Goal: Find specific page/section: Find specific page/section

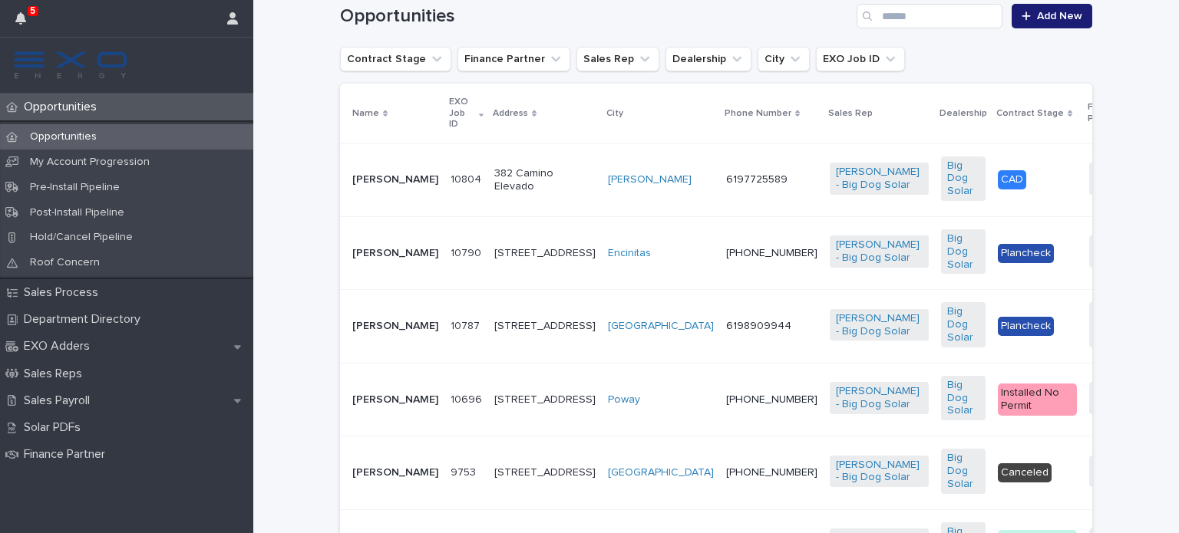
scroll to position [342, 0]
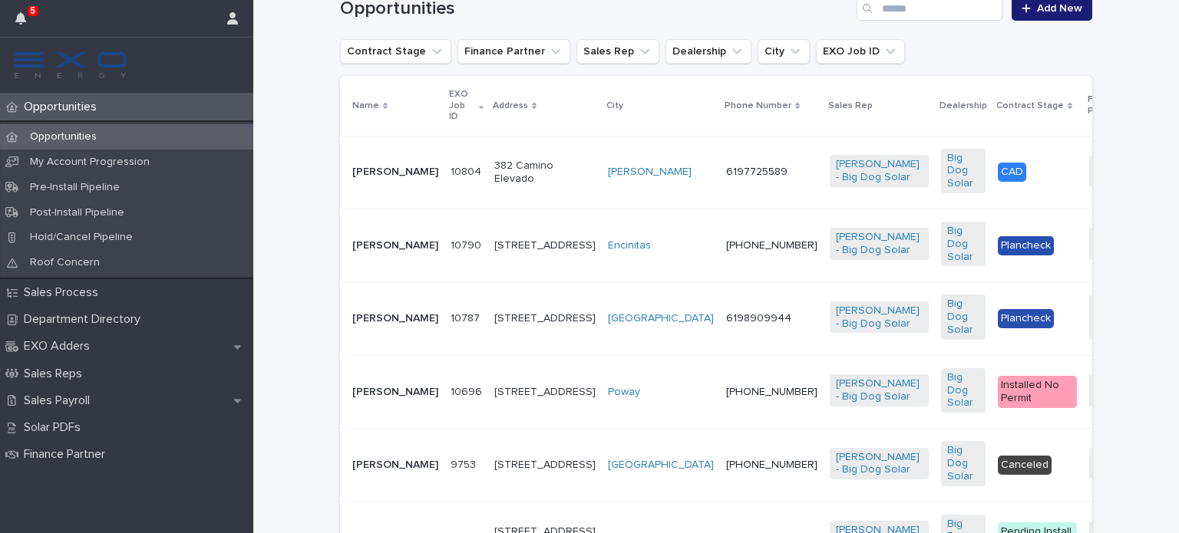
click at [358, 251] on p "[PERSON_NAME]" at bounding box center [395, 245] width 86 height 13
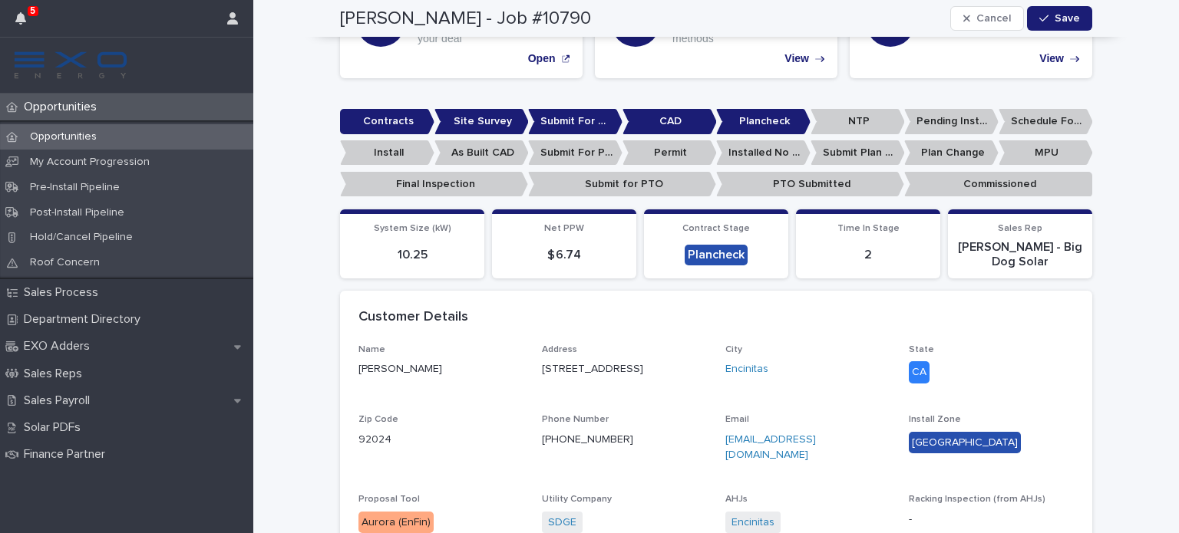
scroll to position [351, 0]
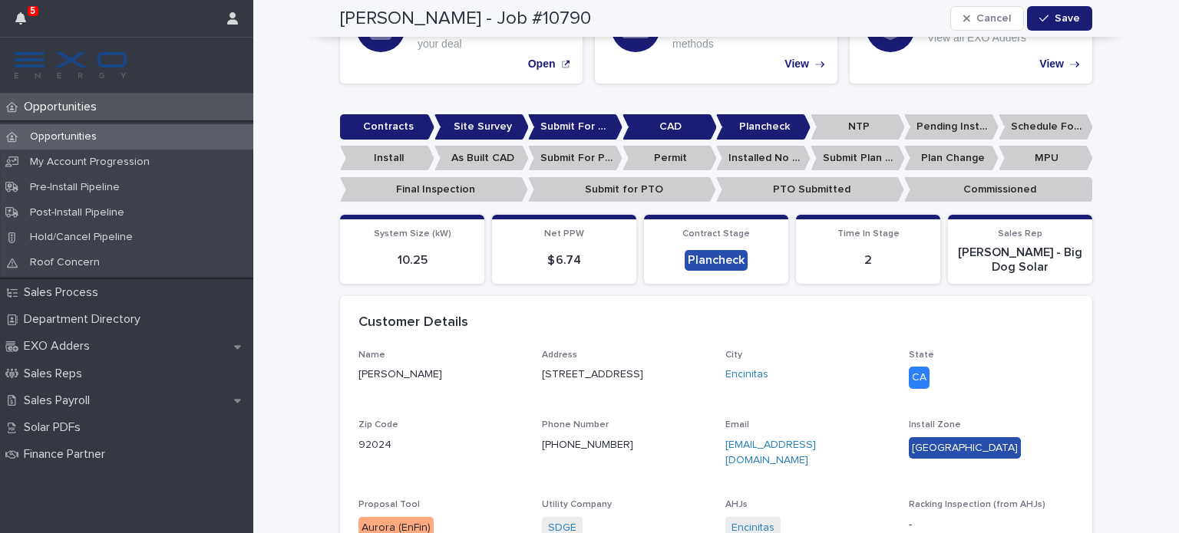
click at [1084, 358] on div "Name [PERSON_NAME] Address [STREET_ADDRESS][US_STATE] Phone Number [PHONE_NUMBE…" at bounding box center [716, 461] width 752 height 223
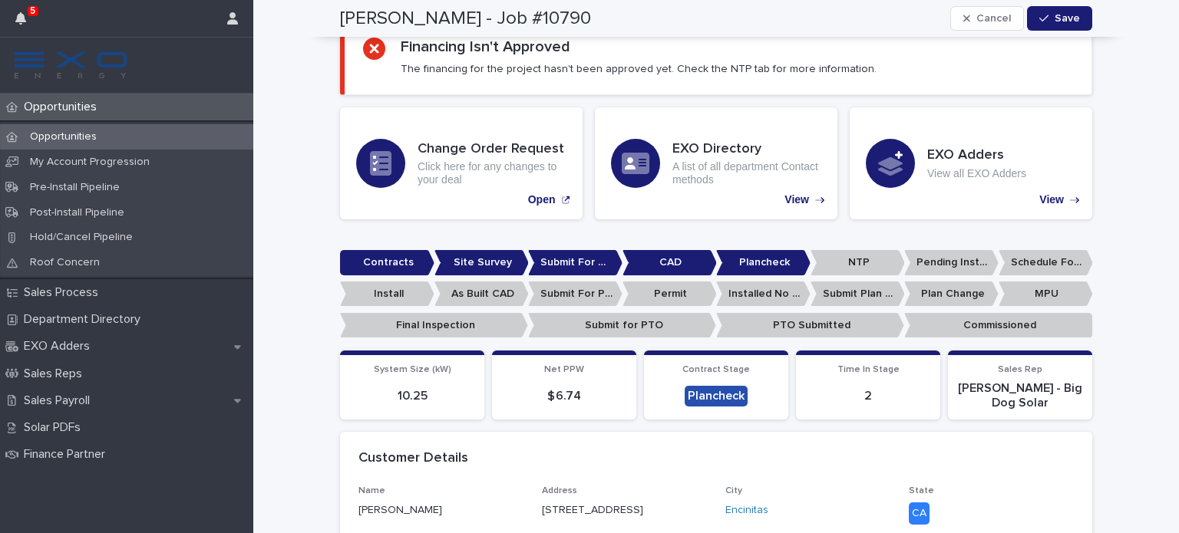
scroll to position [193, 0]
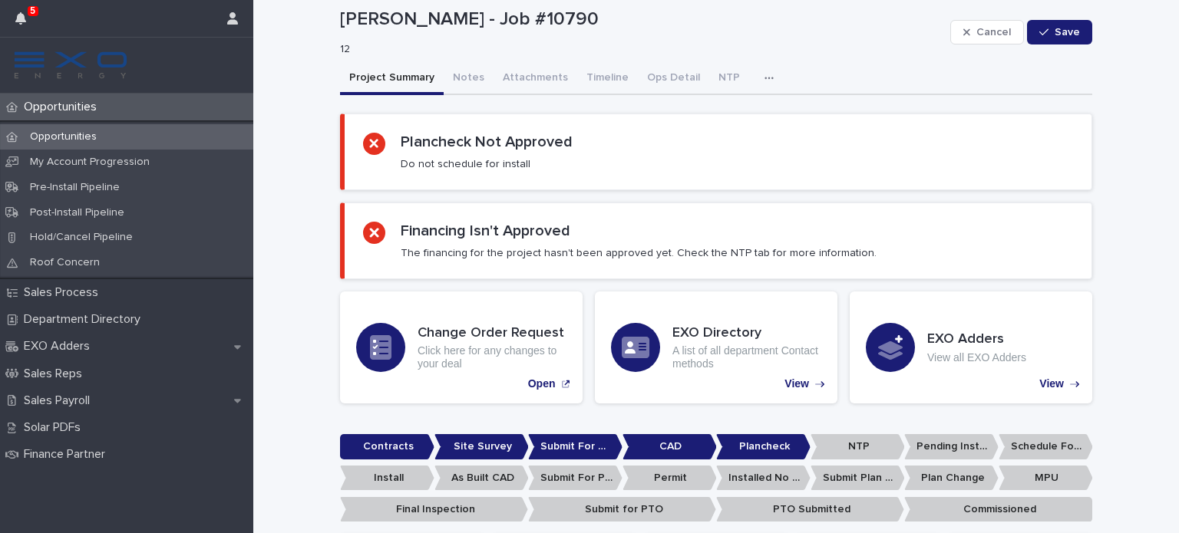
scroll to position [13, 0]
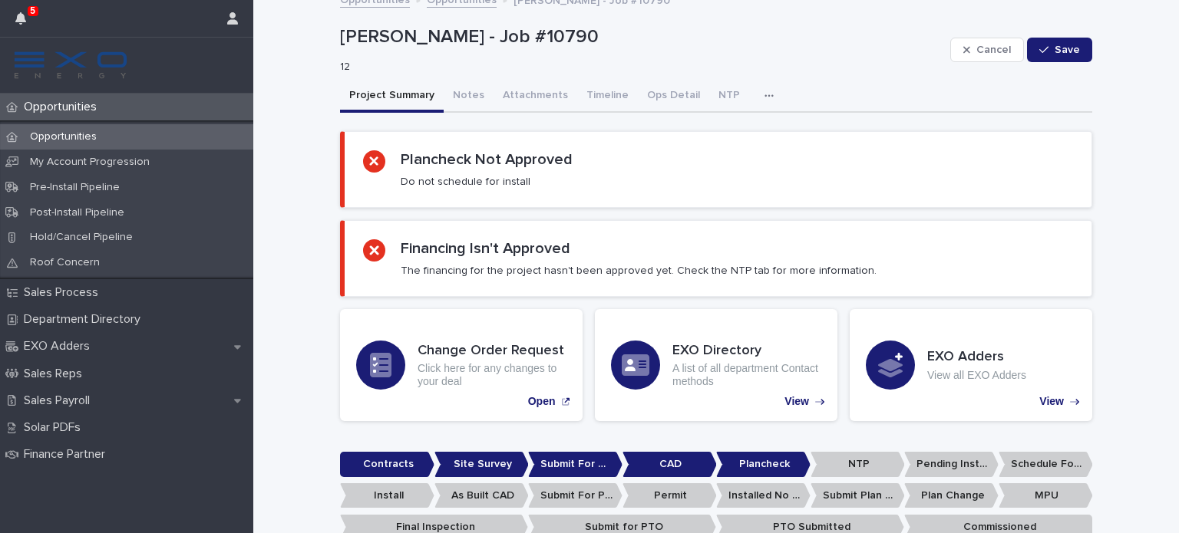
click at [85, 107] on p "Opportunities" at bounding box center [63, 107] width 91 height 15
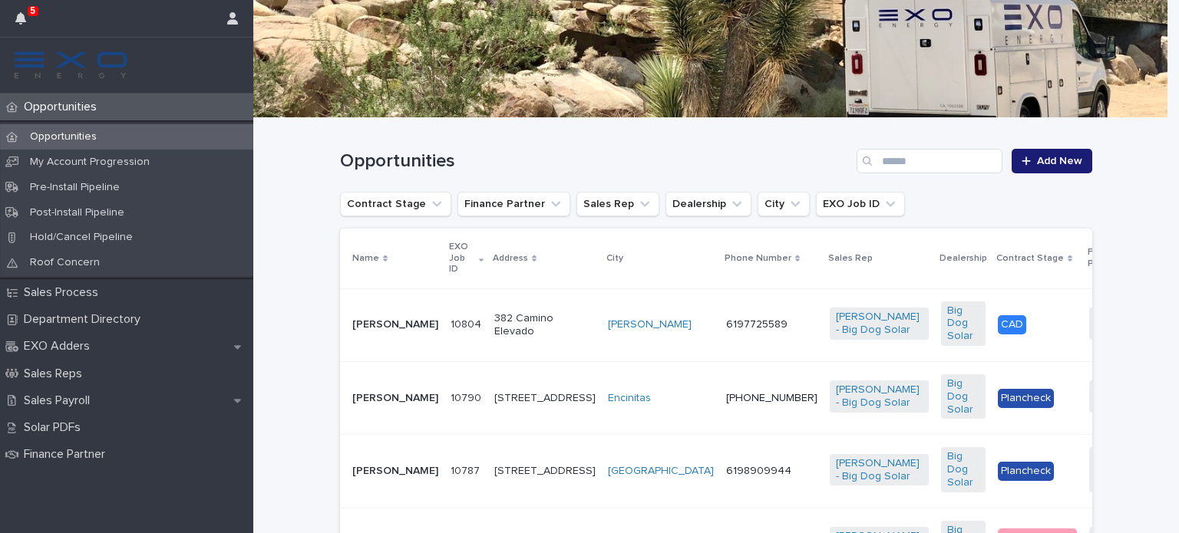
scroll to position [165, 0]
